Goal: Transaction & Acquisition: Purchase product/service

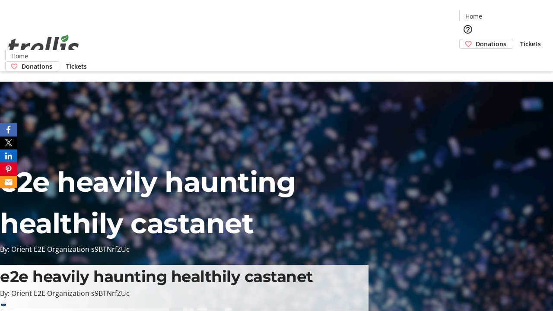
click at [475, 39] on span "Donations" at bounding box center [490, 43] width 31 height 9
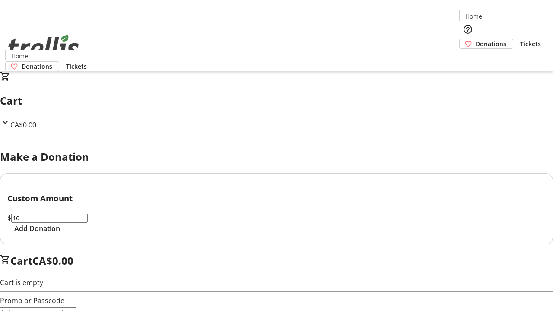
click at [60, 234] on span "Add Donation" at bounding box center [37, 228] width 46 height 10
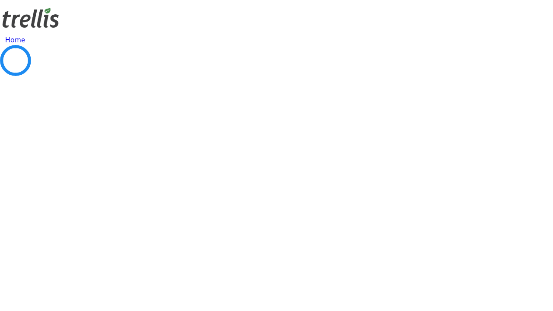
select select "CA"
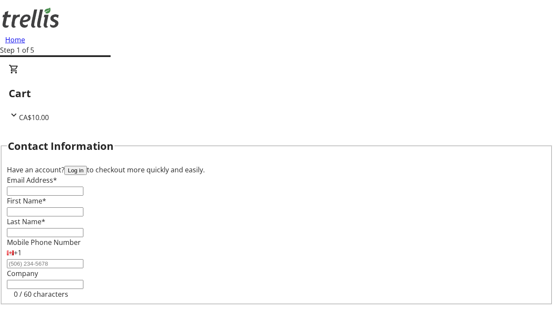
click at [87, 166] on button "Log in" at bounding box center [75, 170] width 22 height 9
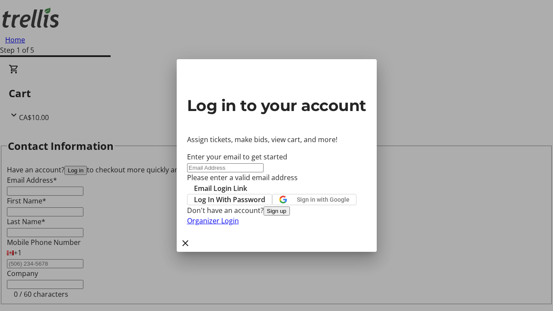
click at [290, 215] on button "Sign up" at bounding box center [276, 210] width 26 height 9
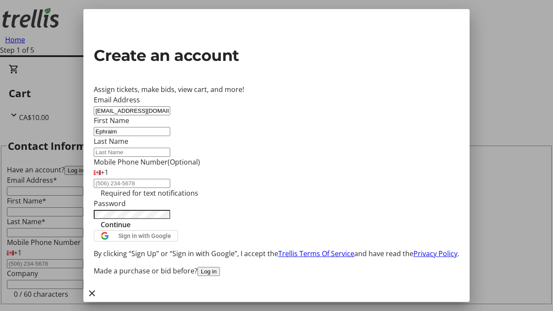
type input "Ephraim"
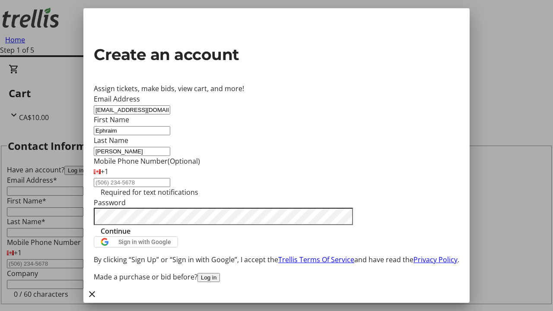
type input "[PERSON_NAME]"
click at [130, 236] on span "Continue" at bounding box center [116, 231] width 30 height 10
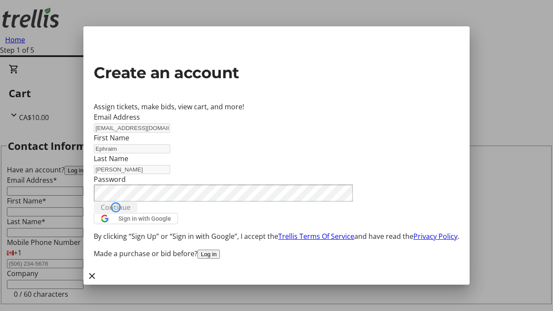
select select "CA"
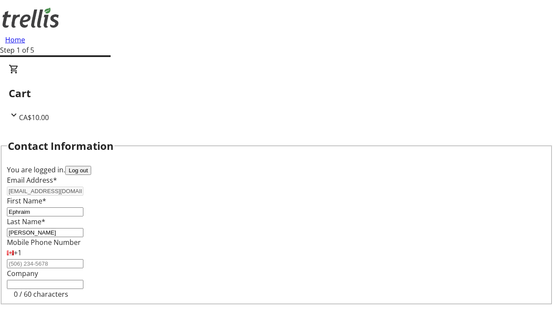
type input "[STREET_ADDRESS][PERSON_NAME]"
type input "Kelowna"
select select "BC"
type input "Kelowna"
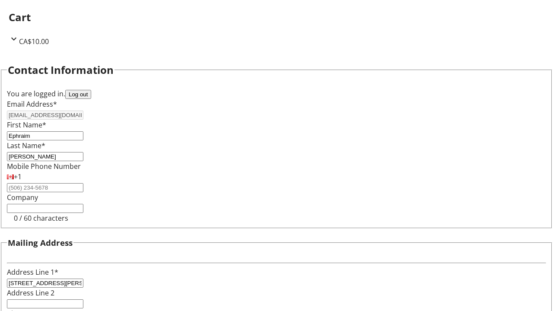
scroll to position [52, 0]
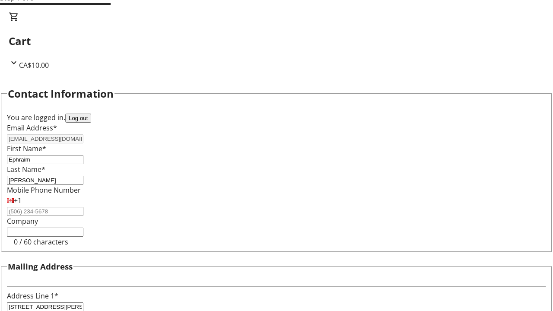
select select "BC"
select select "CA"
